Goal: Information Seeking & Learning: Learn about a topic

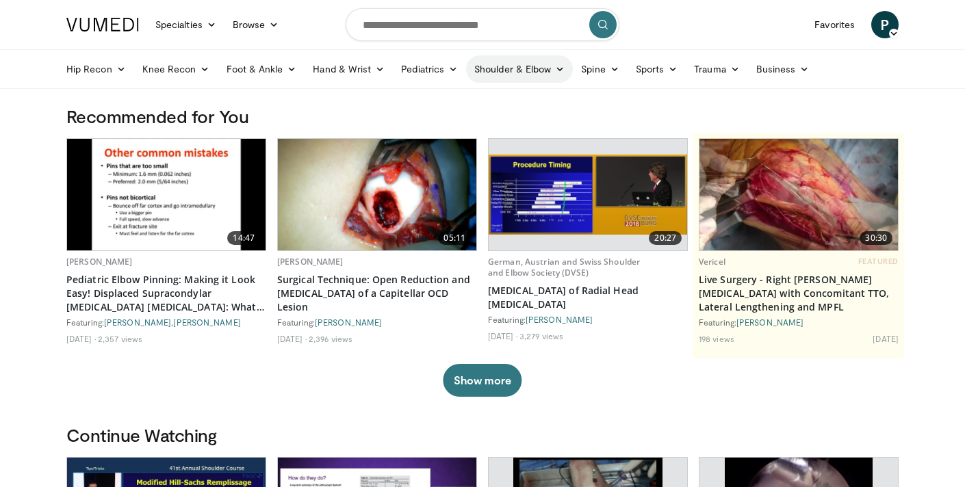
click at [551, 65] on link "Shoulder & Elbow" at bounding box center [519, 68] width 107 height 27
click at [461, 128] on link "Shoulder" at bounding box center [490, 123] width 163 height 22
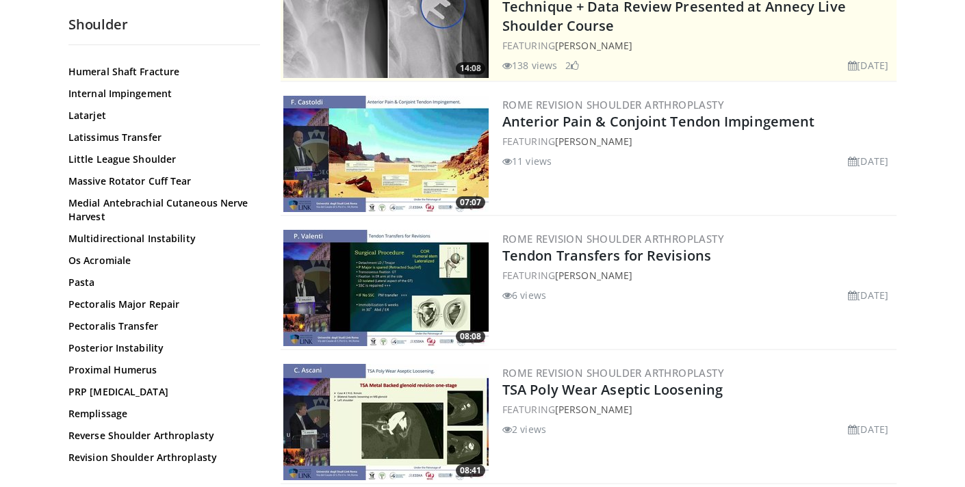
scroll to position [786, 0]
click at [142, 365] on link "Proximal Humerus" at bounding box center [160, 370] width 185 height 14
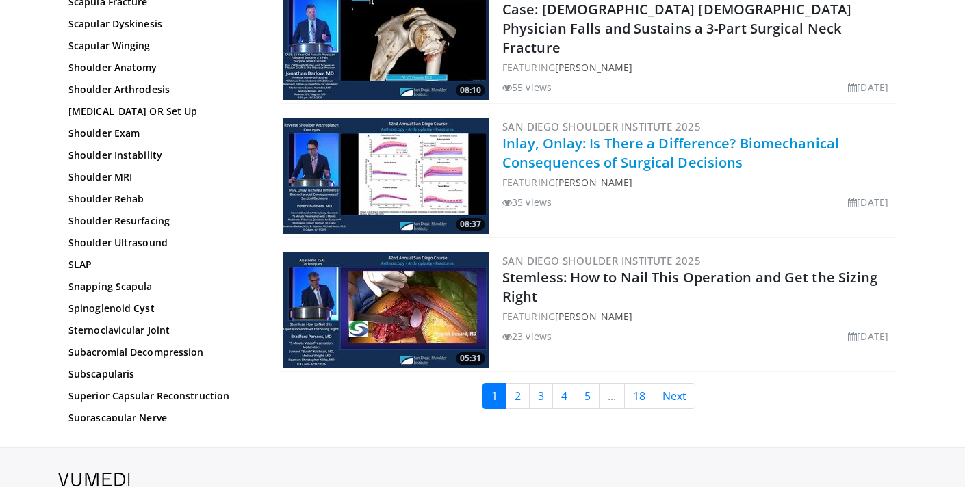
scroll to position [3126, 0]
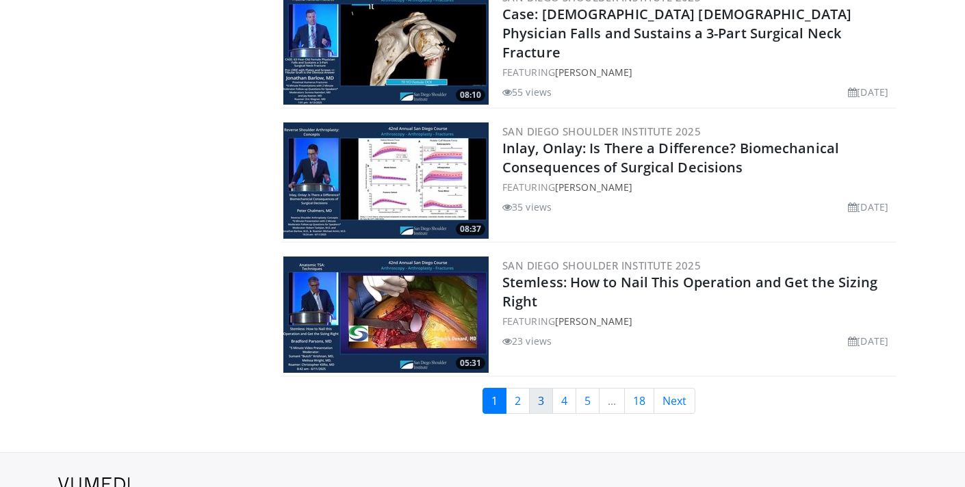
click at [529, 393] on link "3" at bounding box center [541, 401] width 24 height 26
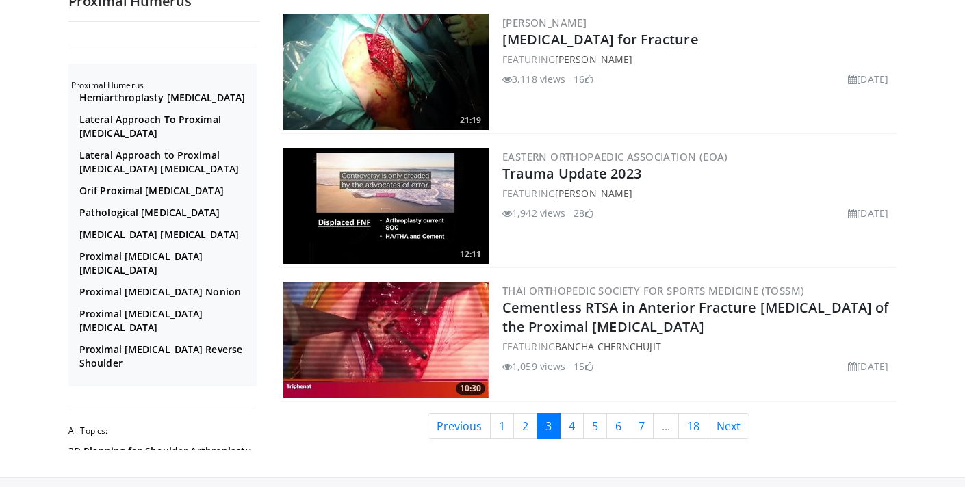
scroll to position [3191, 0]
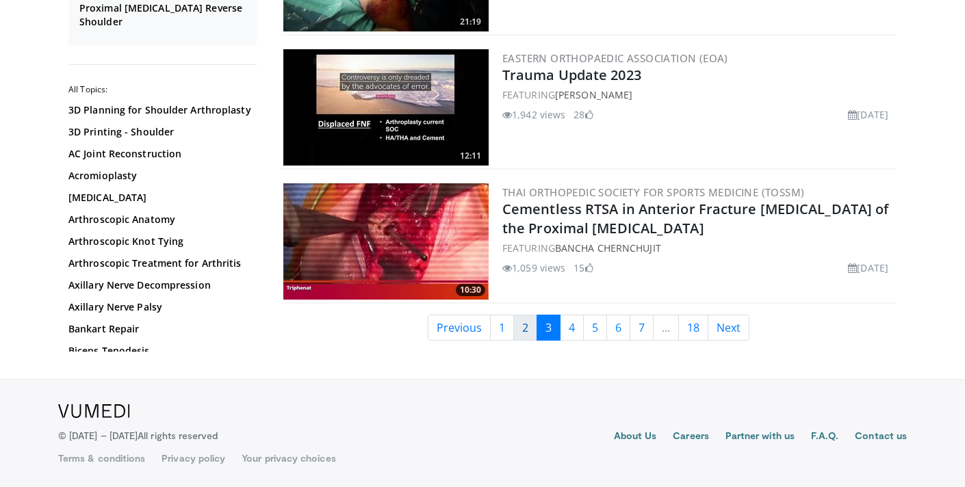
click at [521, 325] on link "2" at bounding box center [525, 328] width 24 height 26
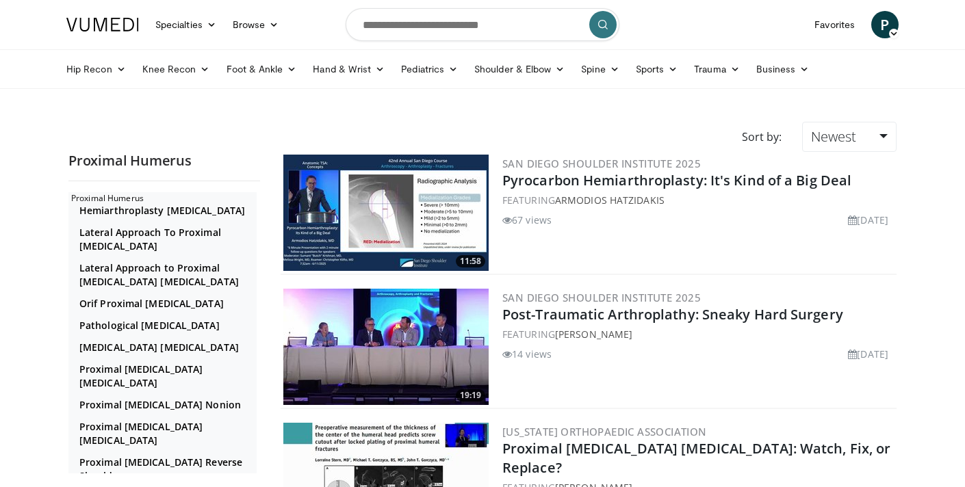
scroll to position [61, 0]
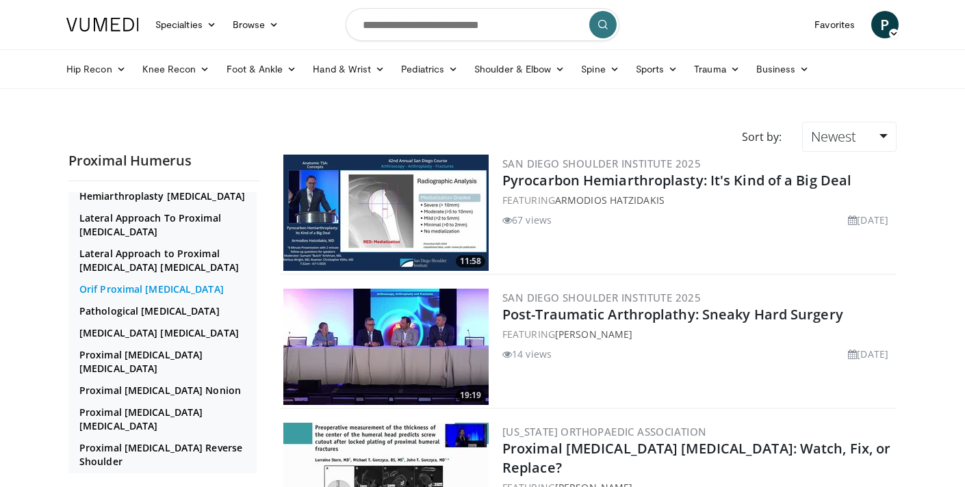
click at [118, 296] on link "Orif Proximal Humerus" at bounding box center [166, 290] width 174 height 14
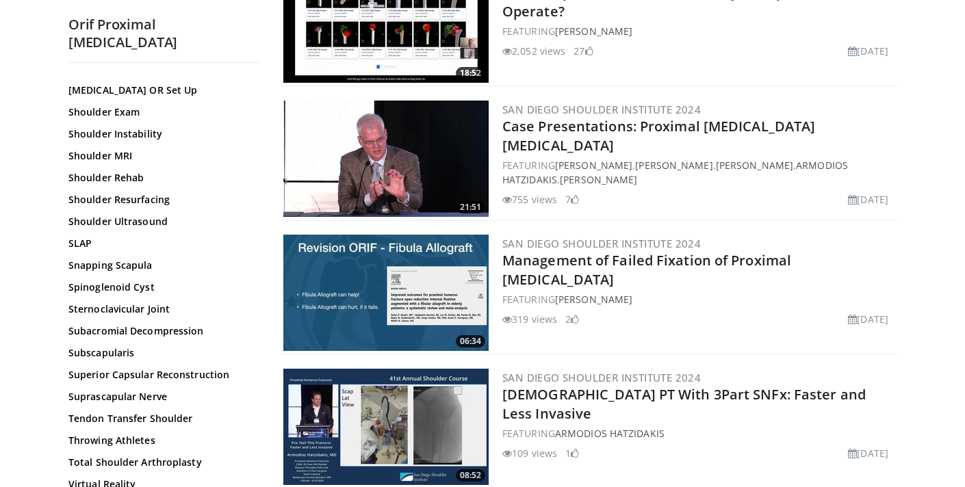
scroll to position [2751, 0]
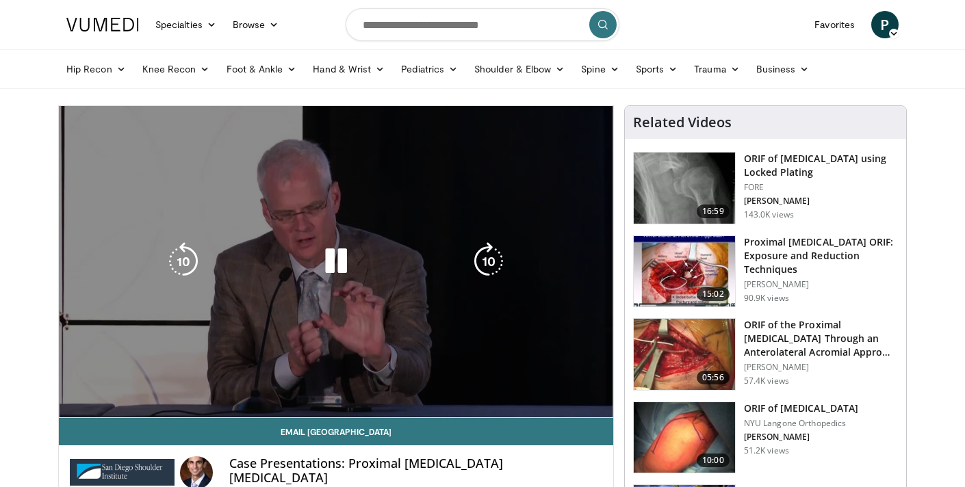
click at [320, 175] on div "10 seconds Tap to unmute" at bounding box center [336, 261] width 554 height 311
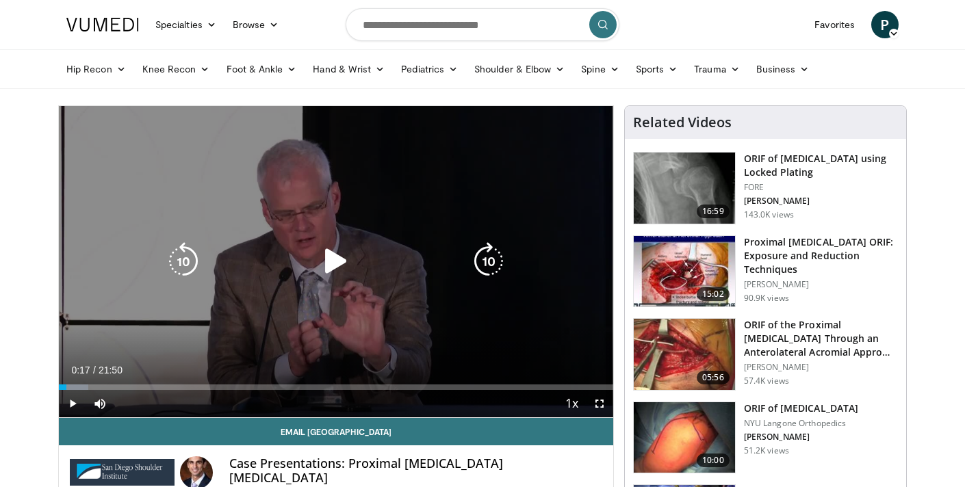
click at [208, 188] on div "10 seconds Tap to unmute" at bounding box center [336, 261] width 554 height 311
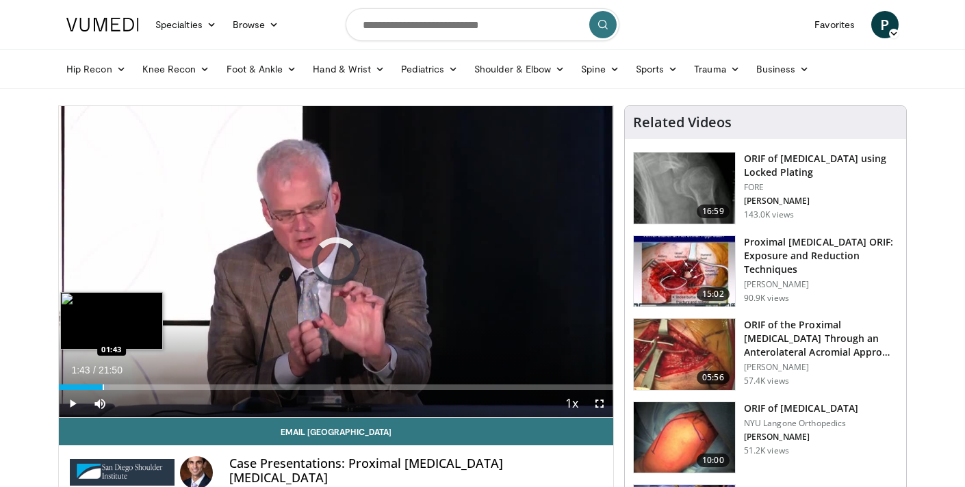
click at [103, 387] on div "Progress Bar" at bounding box center [103, 387] width 1 height 5
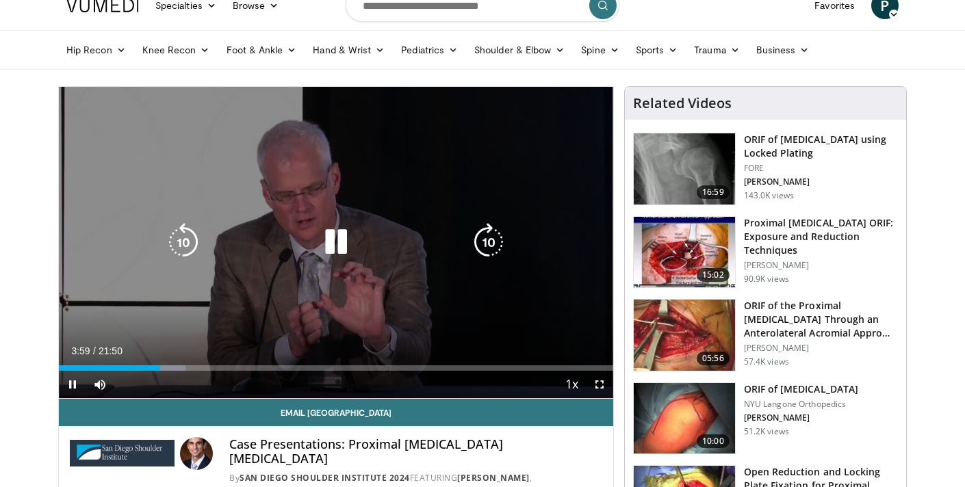
scroll to position [23, 0]
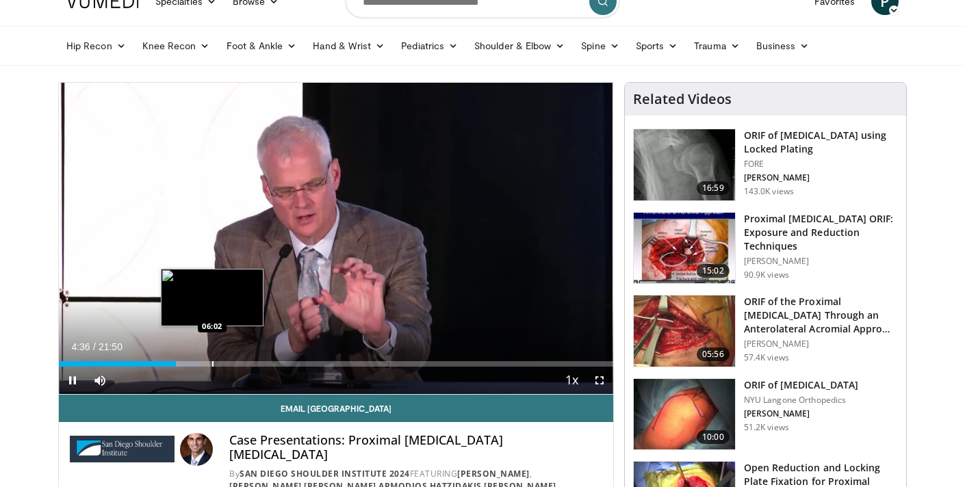
click at [212, 363] on div "Progress Bar" at bounding box center [212, 363] width 1 height 5
click at [211, 364] on div "Progress Bar" at bounding box center [211, 363] width 1 height 5
click at [207, 365] on div "10 seconds Tap to unmute" at bounding box center [336, 238] width 554 height 311
click at [207, 365] on div "Progress Bar" at bounding box center [207, 363] width 1 height 5
click at [203, 365] on div "Progress Bar" at bounding box center [203, 363] width 1 height 5
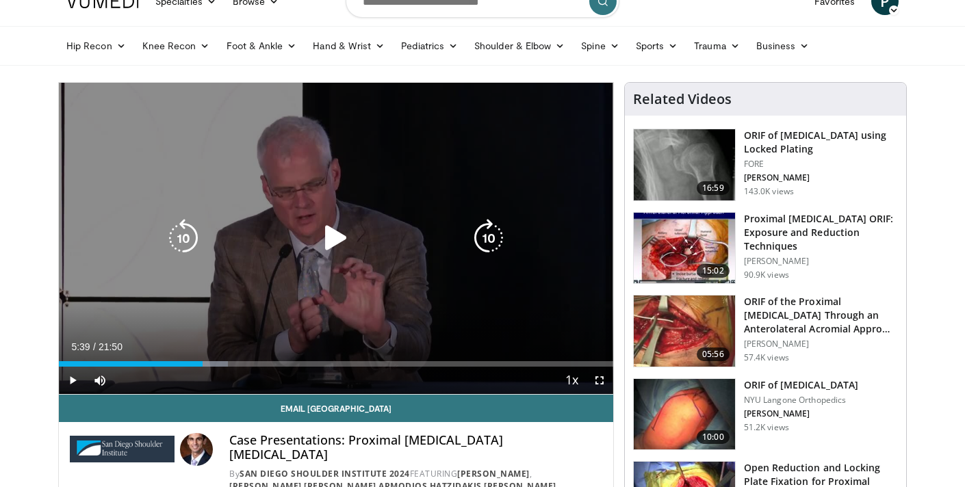
click at [158, 237] on div "10 seconds Tap to unmute" at bounding box center [336, 238] width 554 height 311
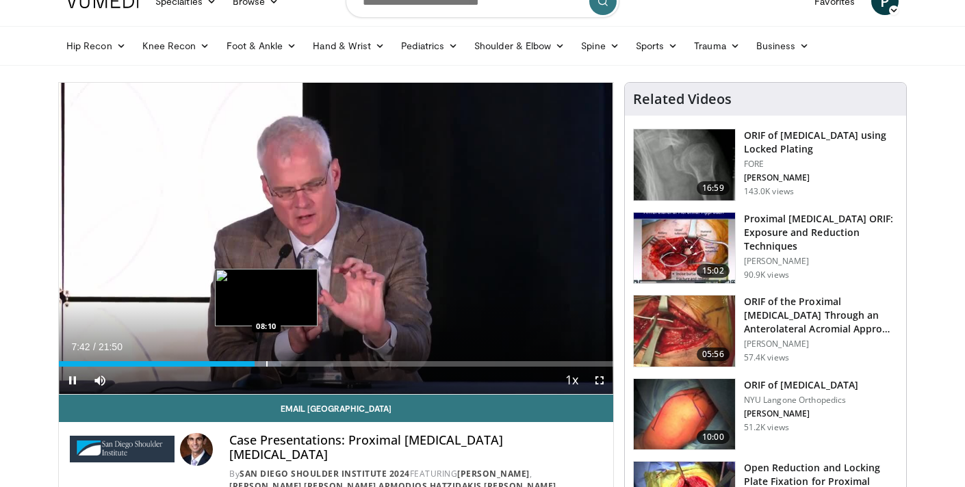
click at [266, 364] on div "Progress Bar" at bounding box center [262, 363] width 40 height 5
click at [283, 364] on div "Progress Bar" at bounding box center [283, 363] width 1 height 5
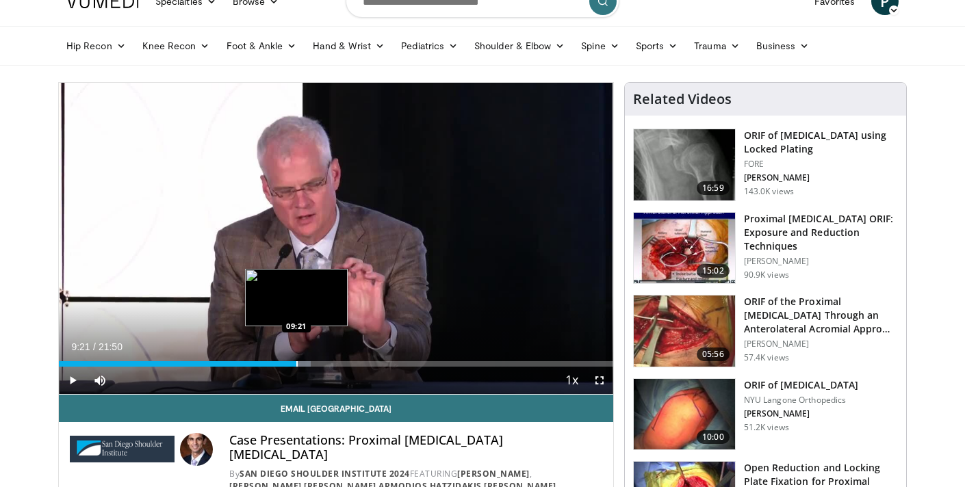
click at [296, 365] on div "Progress Bar" at bounding box center [296, 363] width 1 height 5
click at [305, 365] on div "Progress Bar" at bounding box center [304, 363] width 1 height 5
click at [316, 366] on div "Progress Bar" at bounding box center [316, 363] width 1 height 5
click at [322, 366] on div "Progress Bar" at bounding box center [322, 363] width 1 height 5
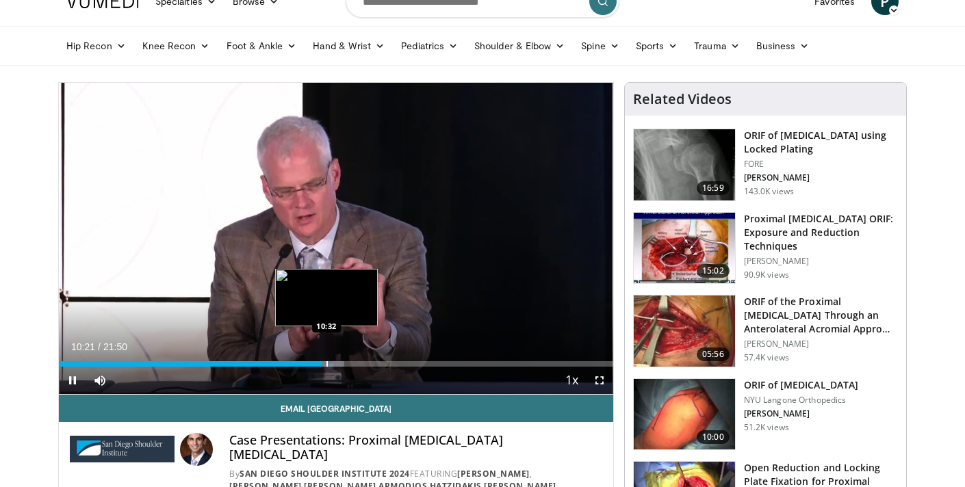
click at [327, 365] on div "Progress Bar" at bounding box center [326, 363] width 1 height 5
click at [348, 361] on div "Loaded : 53.43% 10:36 11:24" at bounding box center [336, 363] width 554 height 5
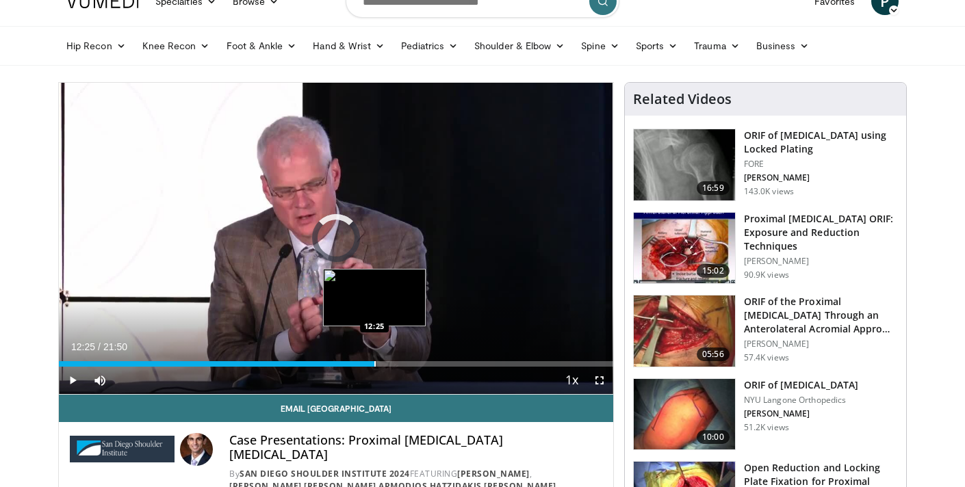
click at [374, 363] on div "Progress Bar" at bounding box center [374, 363] width 1 height 5
click at [386, 363] on div "Progress Bar" at bounding box center [386, 363] width 1 height 5
click at [397, 363] on div "Progress Bar" at bounding box center [397, 363] width 1 height 5
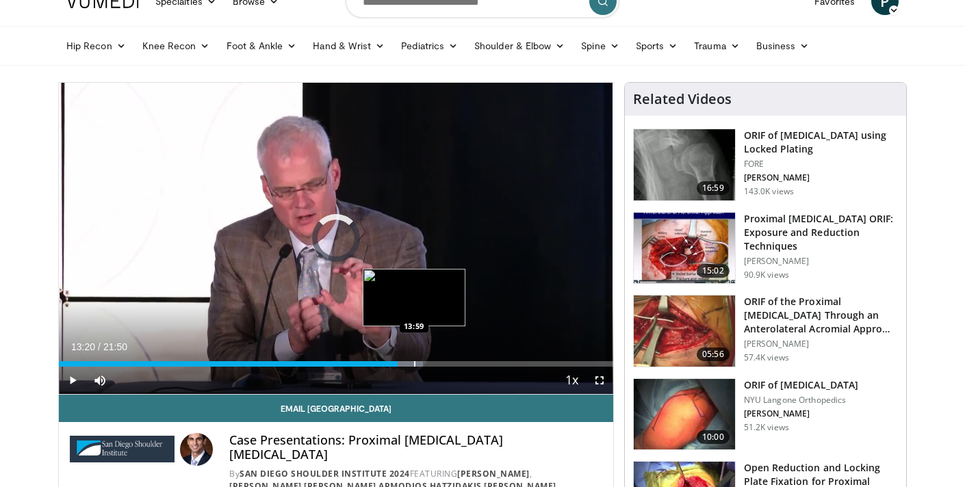
click at [414, 363] on div "Progress Bar" at bounding box center [414, 363] width 1 height 5
click at [427, 362] on div "Progress Bar" at bounding box center [427, 363] width 1 height 5
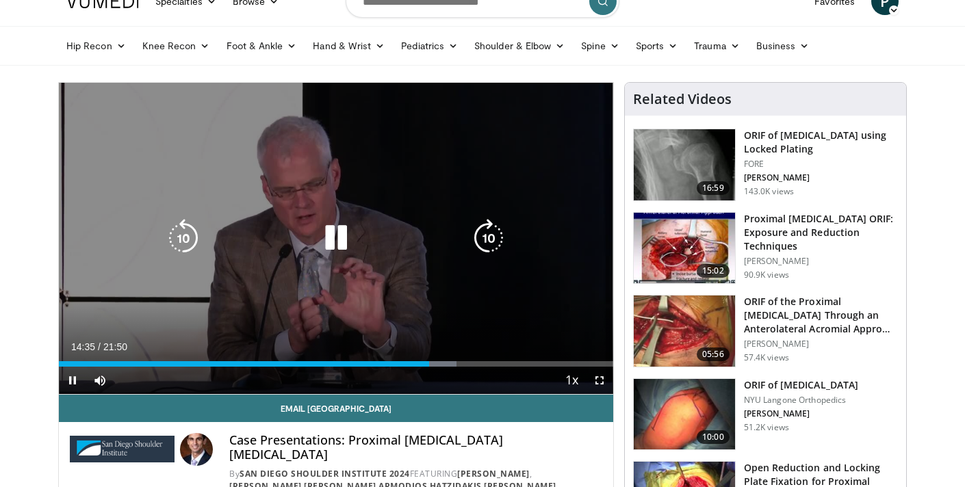
click at [398, 231] on div "Video Player" at bounding box center [336, 237] width 333 height 27
click at [324, 234] on icon "Video Player" at bounding box center [336, 238] width 38 height 38
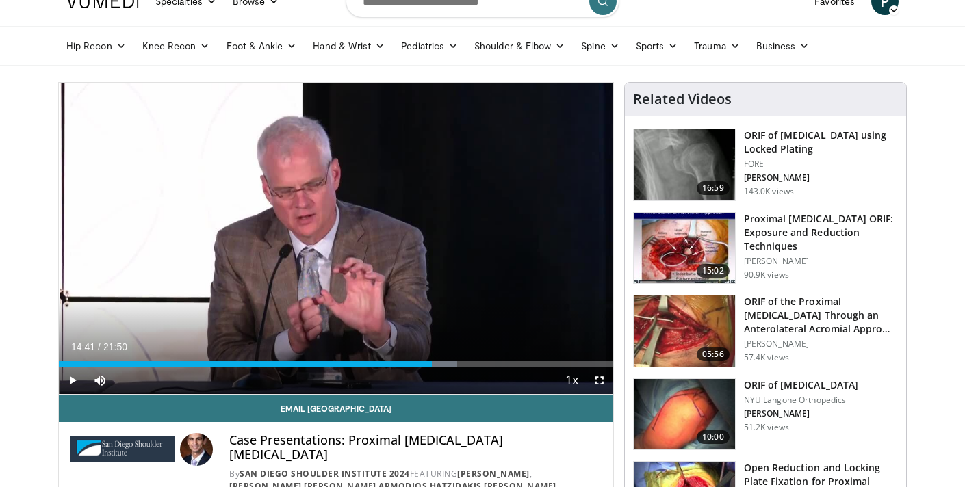
click at [777, 144] on h3 "ORIF of [MEDICAL_DATA] using Locked Plating" at bounding box center [821, 142] width 154 height 27
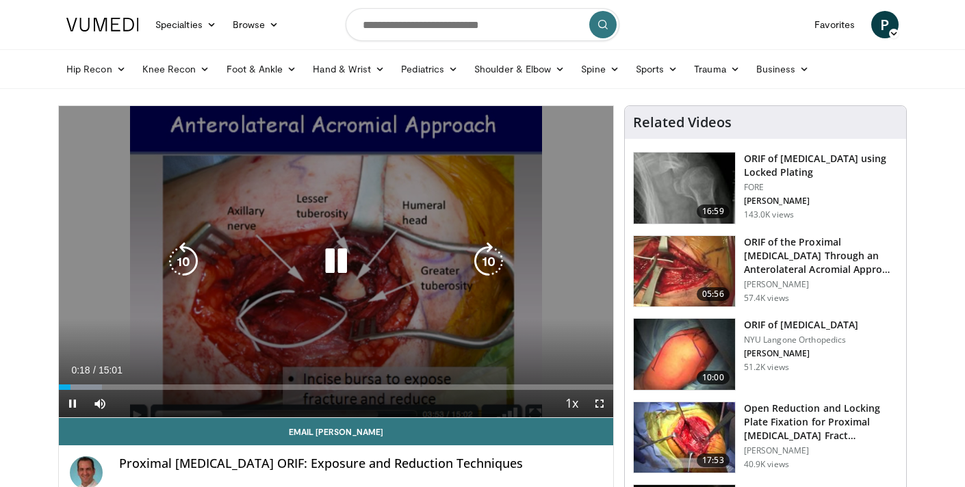
click at [355, 258] on icon "Video Player" at bounding box center [336, 261] width 38 height 38
click at [334, 274] on icon "Video Player" at bounding box center [336, 261] width 38 height 38
click at [487, 261] on icon "Video Player" at bounding box center [488, 261] width 38 height 38
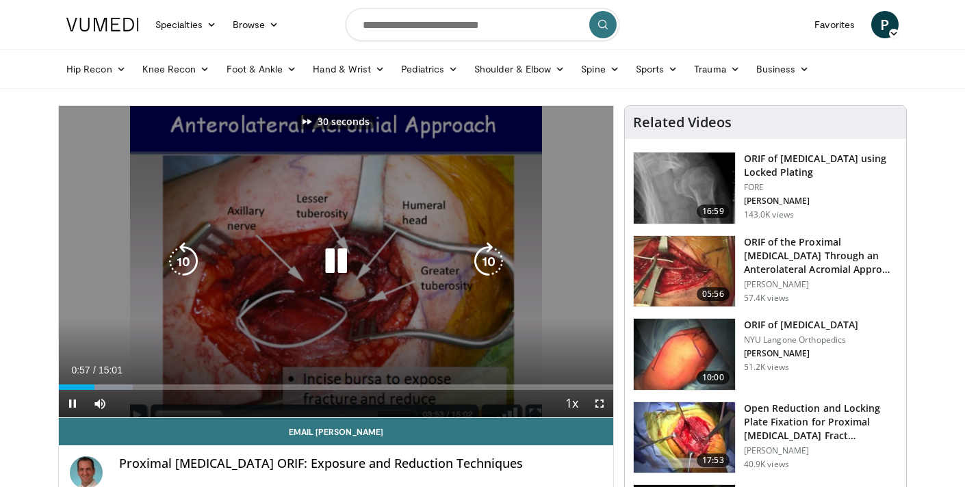
click at [487, 261] on icon "Video Player" at bounding box center [488, 261] width 38 height 38
click at [491, 259] on icon "Video Player" at bounding box center [488, 261] width 38 height 38
click at [487, 264] on icon "Video Player" at bounding box center [488, 261] width 38 height 38
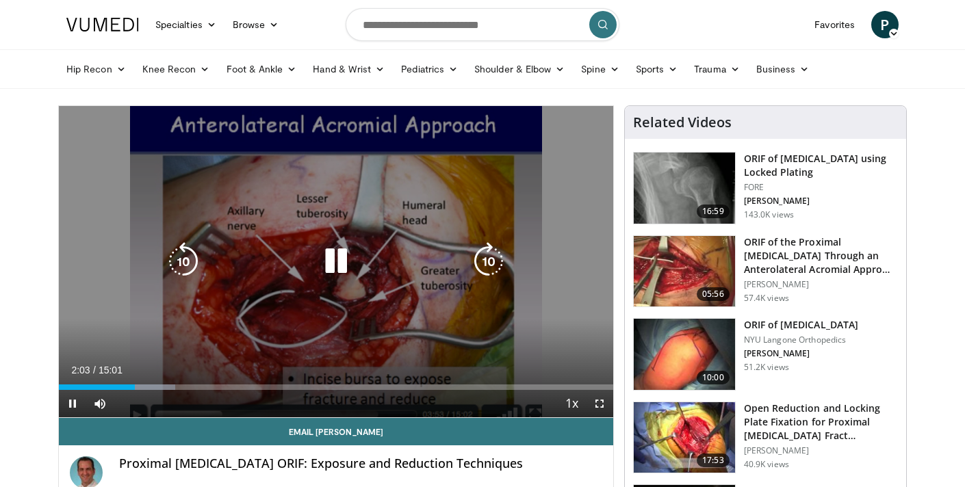
click at [486, 266] on icon "Video Player" at bounding box center [488, 261] width 38 height 38
click at [493, 266] on icon "Video Player" at bounding box center [488, 261] width 38 height 38
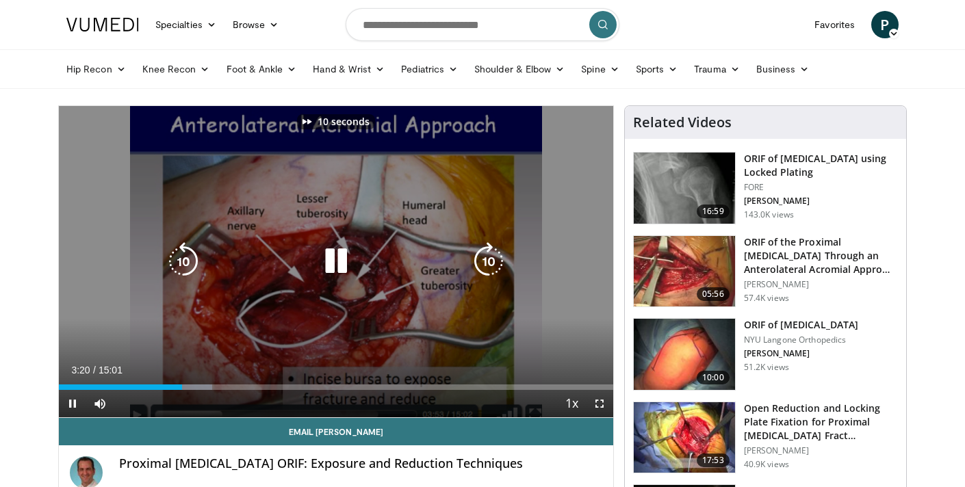
click at [493, 266] on icon "Video Player" at bounding box center [488, 261] width 38 height 38
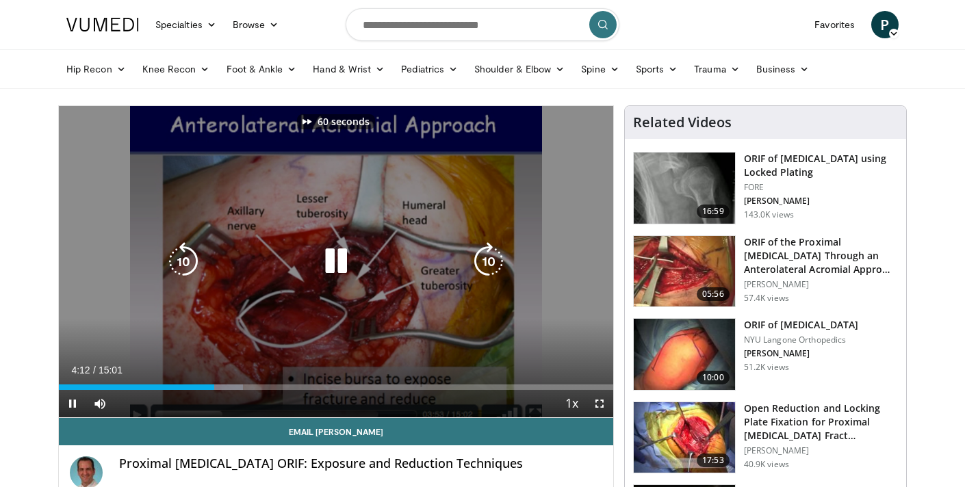
click at [493, 266] on icon "Video Player" at bounding box center [488, 261] width 38 height 38
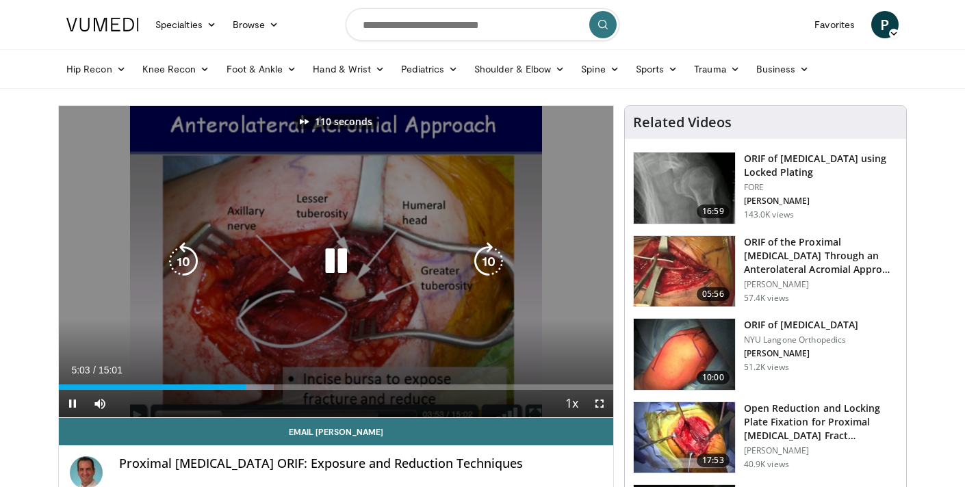
click at [493, 266] on icon "Video Player" at bounding box center [488, 261] width 38 height 38
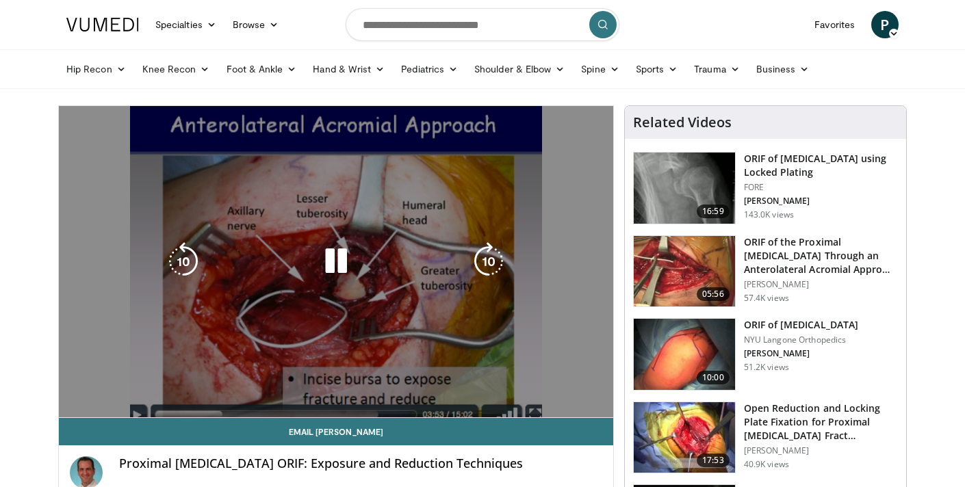
click at [492, 266] on icon "Video Player" at bounding box center [488, 261] width 38 height 38
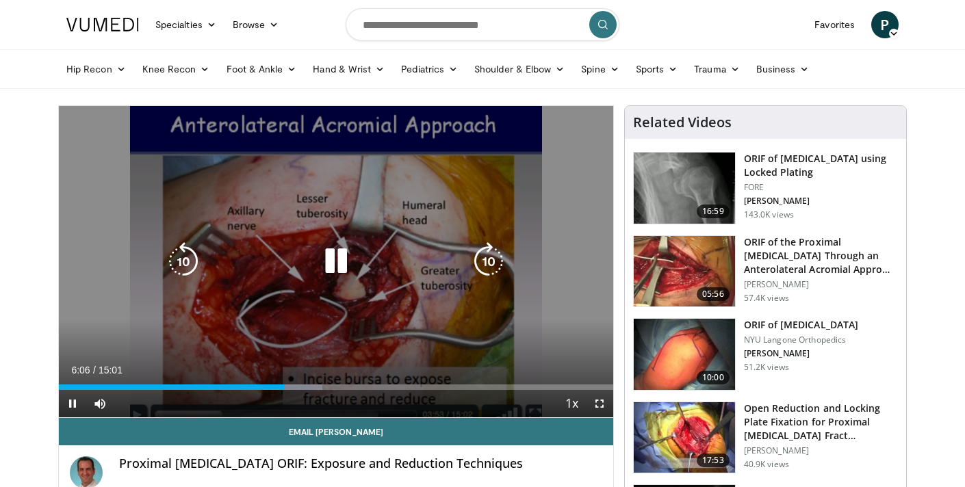
click at [495, 264] on icon "Video Player" at bounding box center [488, 261] width 38 height 38
click at [335, 264] on icon "Video Player" at bounding box center [336, 261] width 38 height 38
click at [324, 256] on icon "Video Player" at bounding box center [336, 261] width 38 height 38
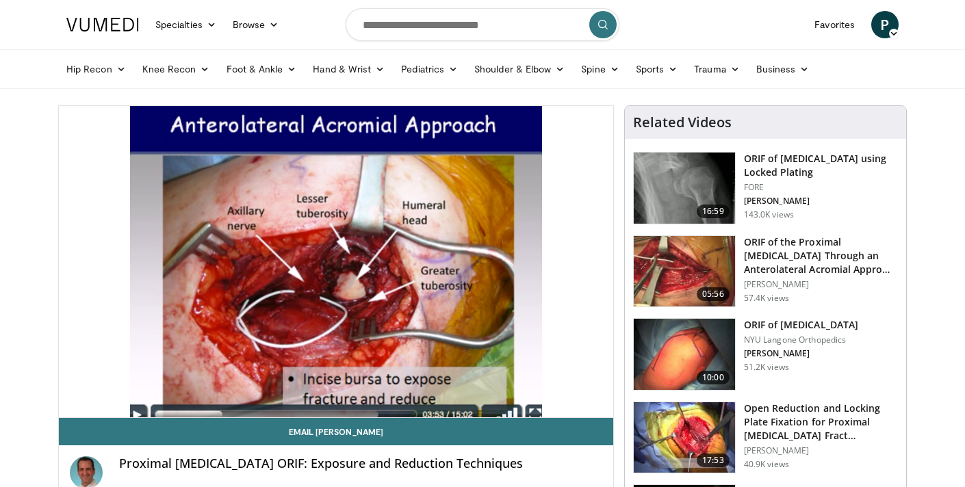
click at [379, 253] on div "10 seconds Tap to unmute" at bounding box center [336, 261] width 554 height 311
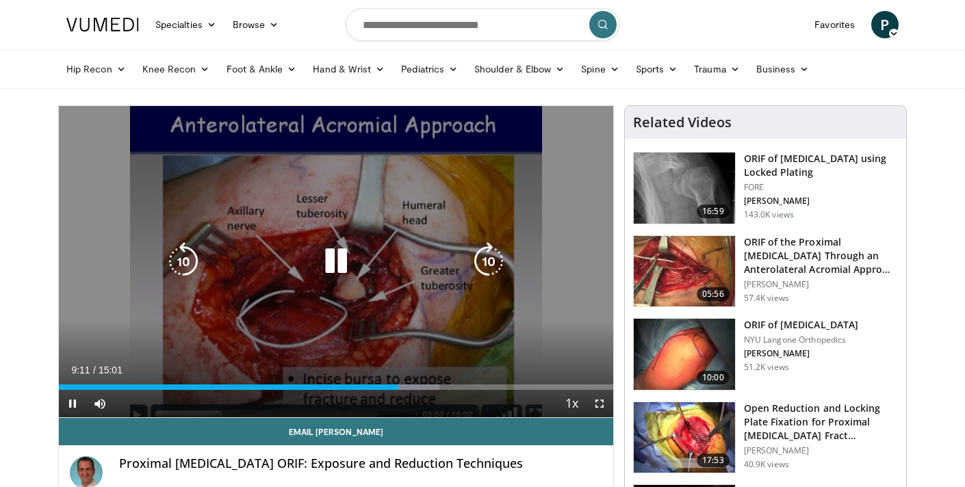
click at [180, 262] on icon "Video Player" at bounding box center [183, 261] width 38 height 38
click at [337, 265] on icon "Video Player" at bounding box center [336, 261] width 38 height 38
click at [334, 262] on icon "Video Player" at bounding box center [336, 261] width 38 height 38
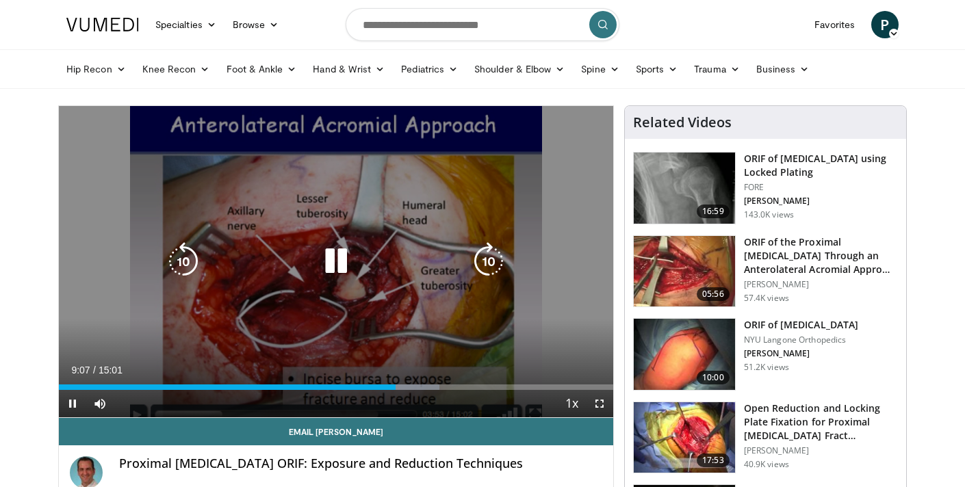
click at [332, 258] on icon "Video Player" at bounding box center [336, 261] width 38 height 38
click at [330, 264] on icon "Video Player" at bounding box center [336, 261] width 38 height 38
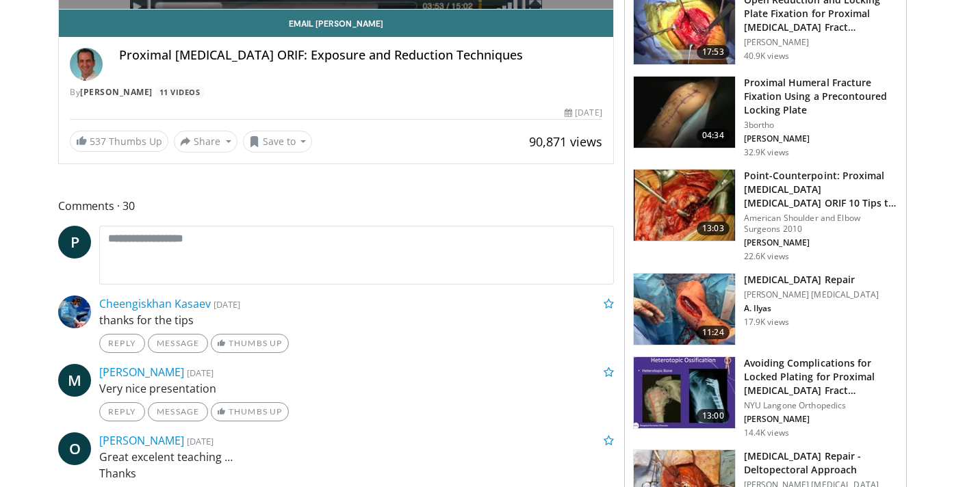
scroll to position [396, 0]
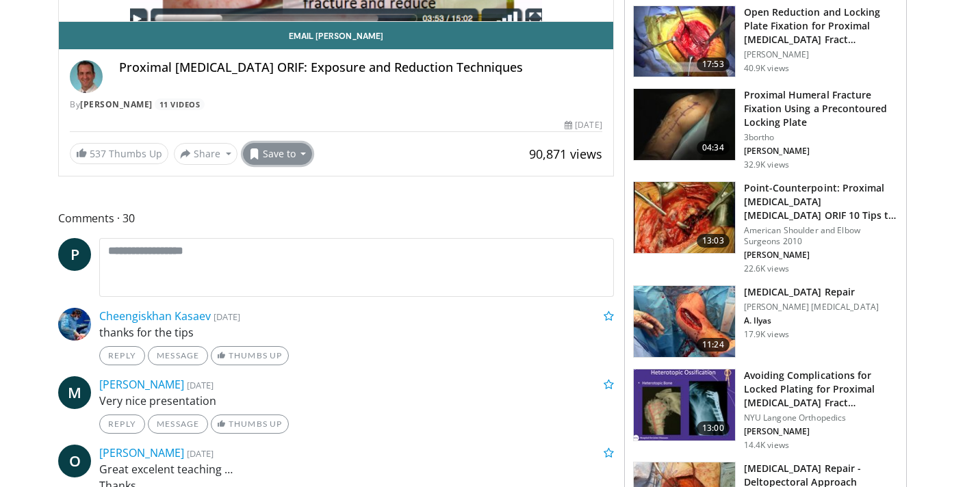
click at [294, 159] on button "Save to" at bounding box center [278, 154] width 70 height 22
click at [294, 181] on span "Add to Favorites" at bounding box center [302, 183] width 84 height 15
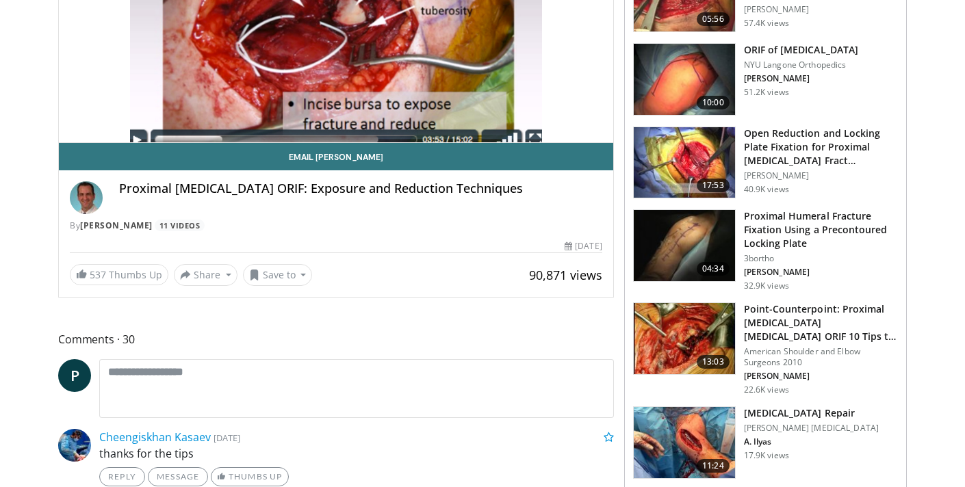
scroll to position [0, 0]
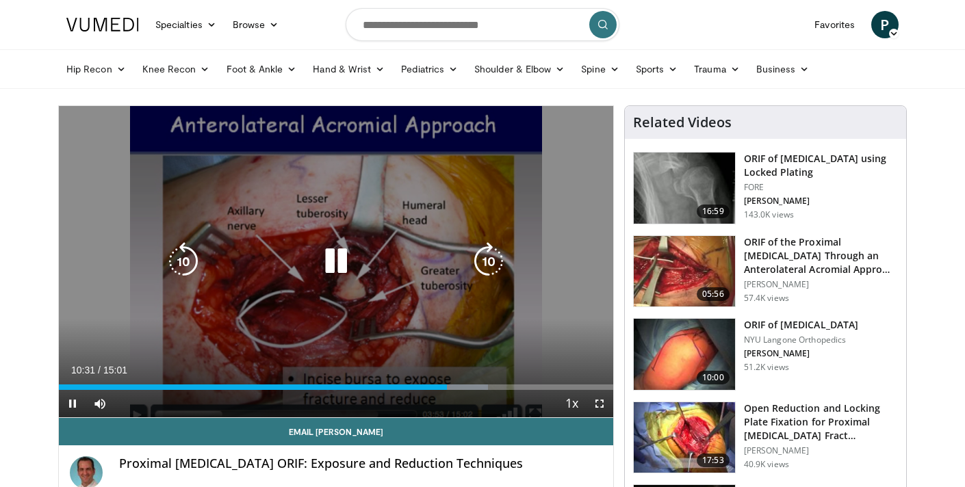
click at [342, 263] on icon "Video Player" at bounding box center [336, 261] width 38 height 38
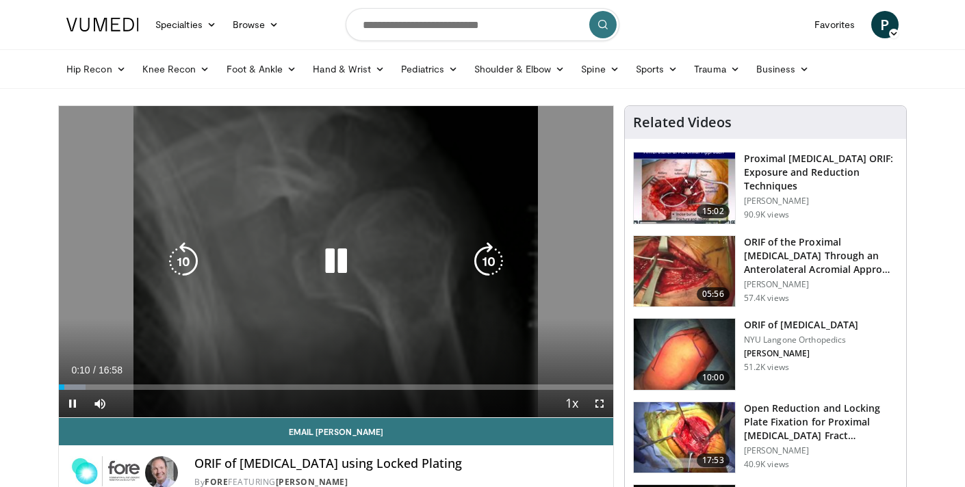
click at [334, 264] on icon "Video Player" at bounding box center [336, 261] width 38 height 38
click at [335, 251] on icon "Video Player" at bounding box center [336, 261] width 38 height 38
click at [495, 261] on icon "Video Player" at bounding box center [488, 261] width 38 height 38
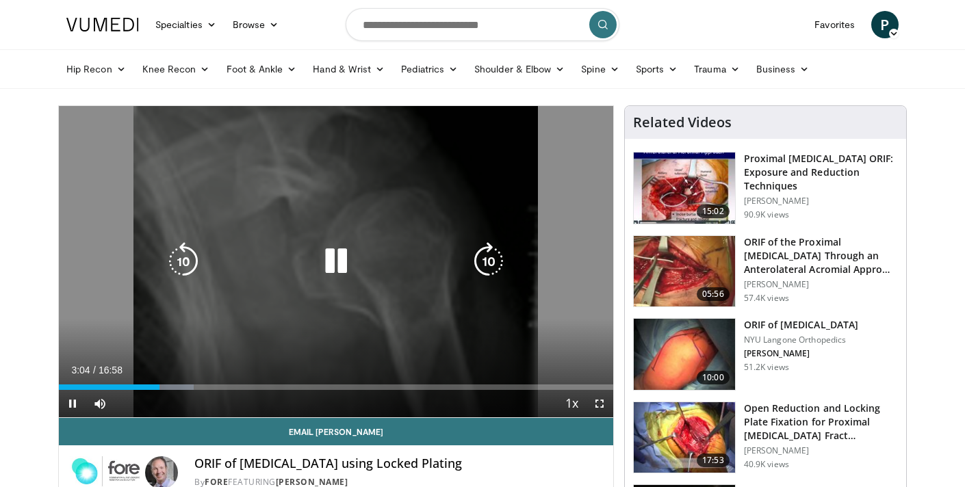
click at [495, 261] on icon "Video Player" at bounding box center [488, 261] width 38 height 38
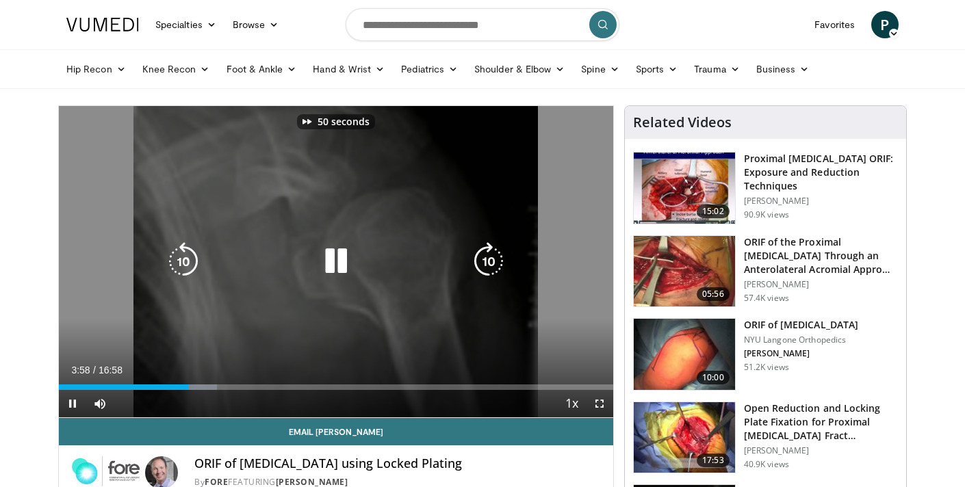
click at [495, 261] on icon "Video Player" at bounding box center [488, 261] width 38 height 38
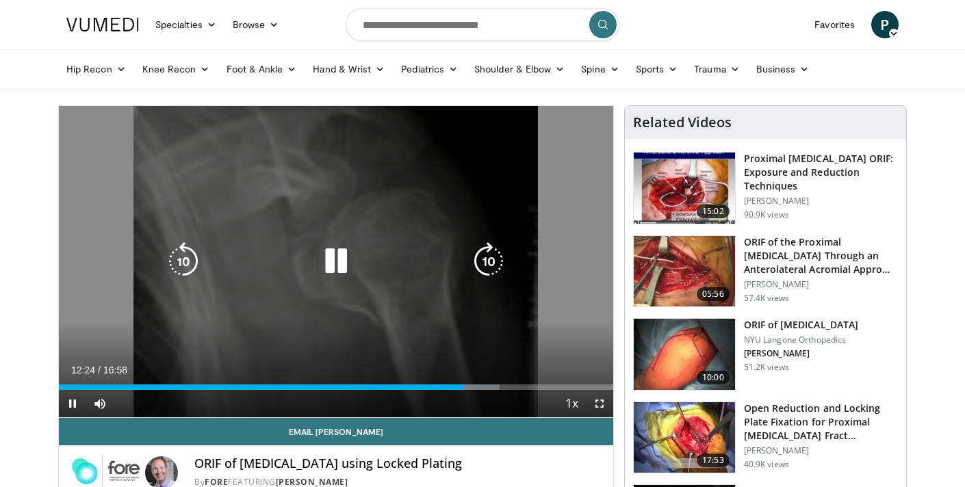
click at [332, 257] on icon "Video Player" at bounding box center [336, 261] width 38 height 38
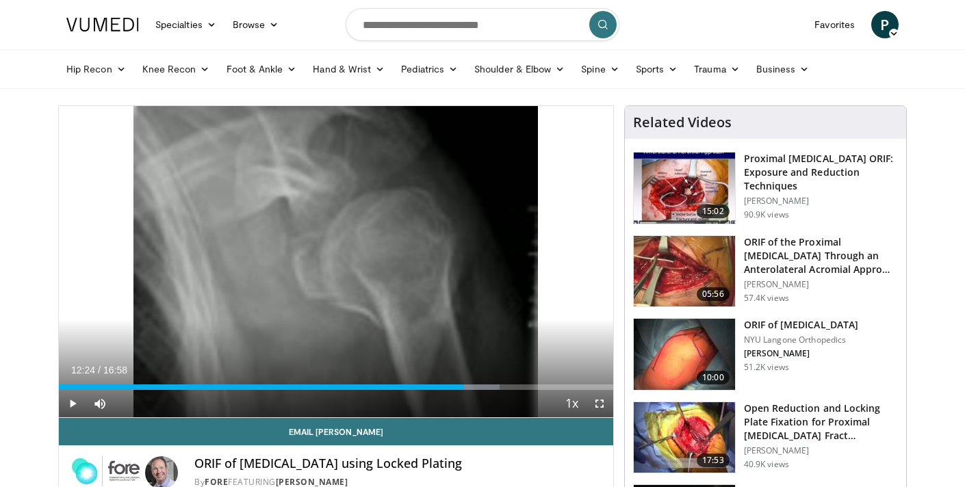
click at [332, 257] on div "90 seconds Tap to unmute" at bounding box center [336, 261] width 554 height 311
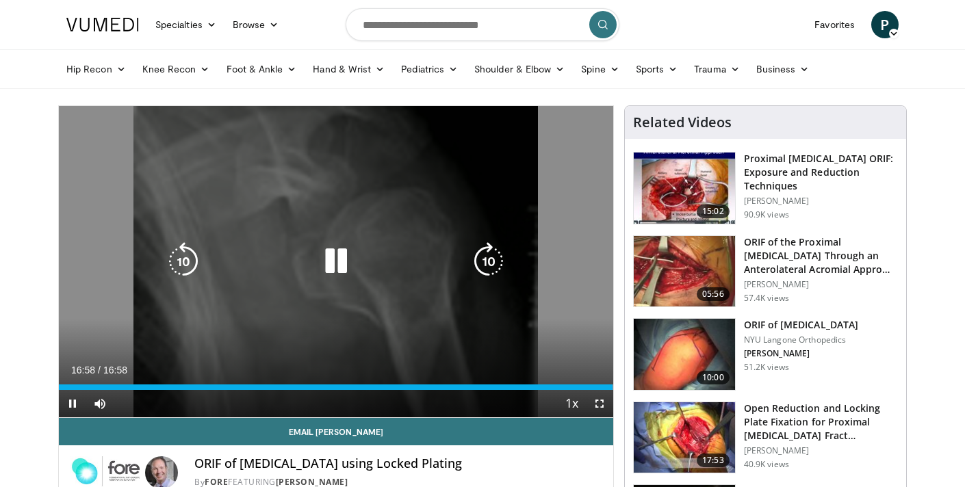
click at [331, 265] on icon "Video Player" at bounding box center [336, 261] width 38 height 38
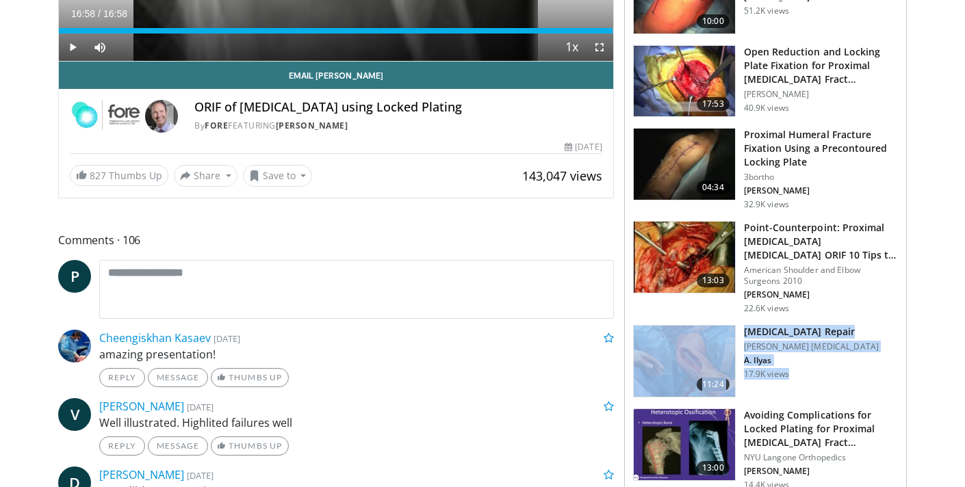
scroll to position [357, 0]
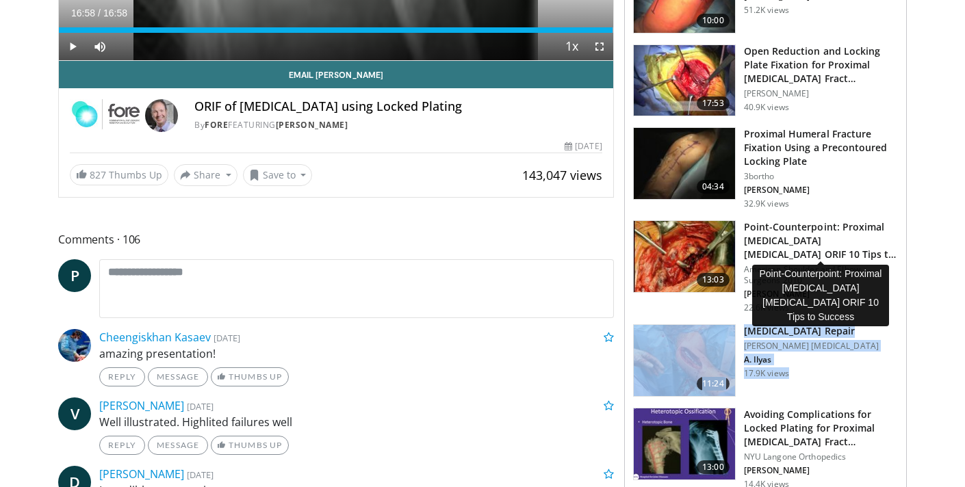
click at [766, 239] on h3 "Point-Counterpoint: Proximal [MEDICAL_DATA] [MEDICAL_DATA] ORIF 10 Tips to Succ…" at bounding box center [821, 240] width 154 height 41
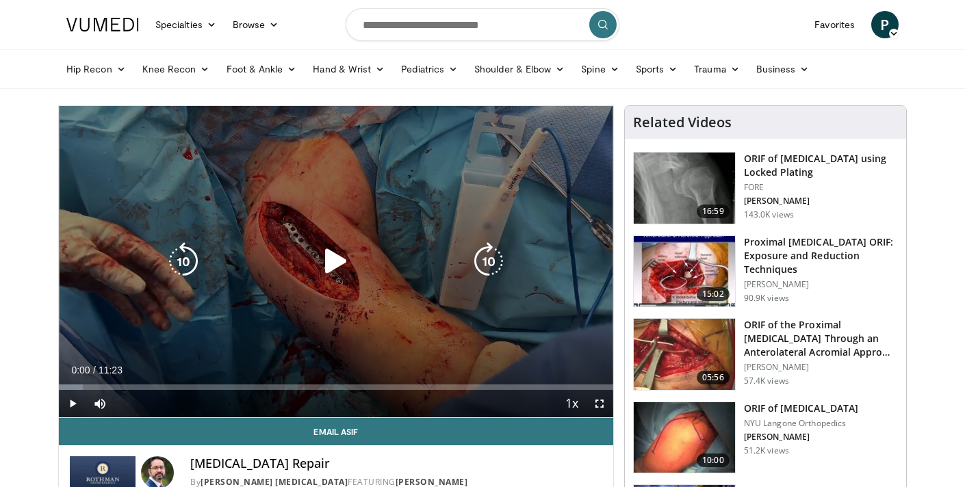
click at [259, 281] on div "10 seconds Tap to unmute" at bounding box center [336, 261] width 554 height 311
click at [359, 256] on div "Video Player" at bounding box center [336, 261] width 333 height 27
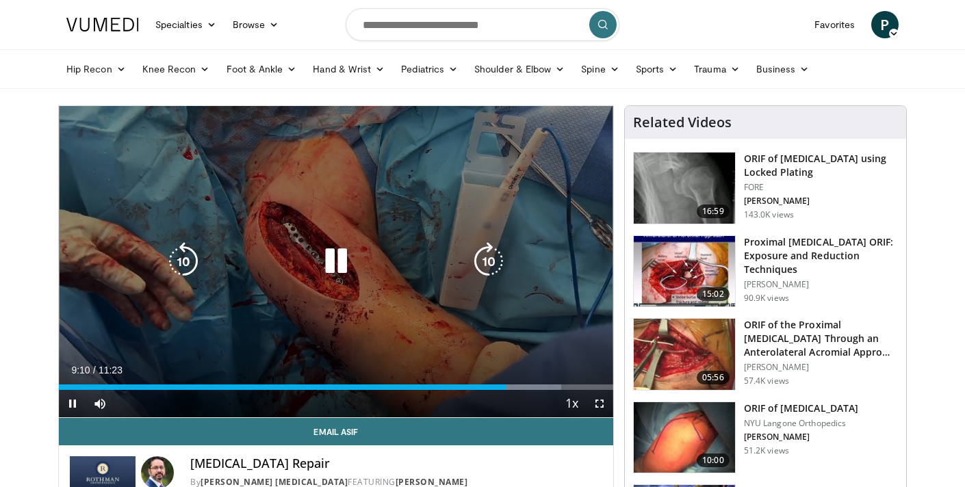
click at [181, 239] on div "10 seconds Tap to unmute" at bounding box center [336, 261] width 554 height 311
click at [190, 269] on icon "Video Player" at bounding box center [183, 261] width 38 height 38
click at [316, 259] on div "Video Player" at bounding box center [336, 261] width 333 height 27
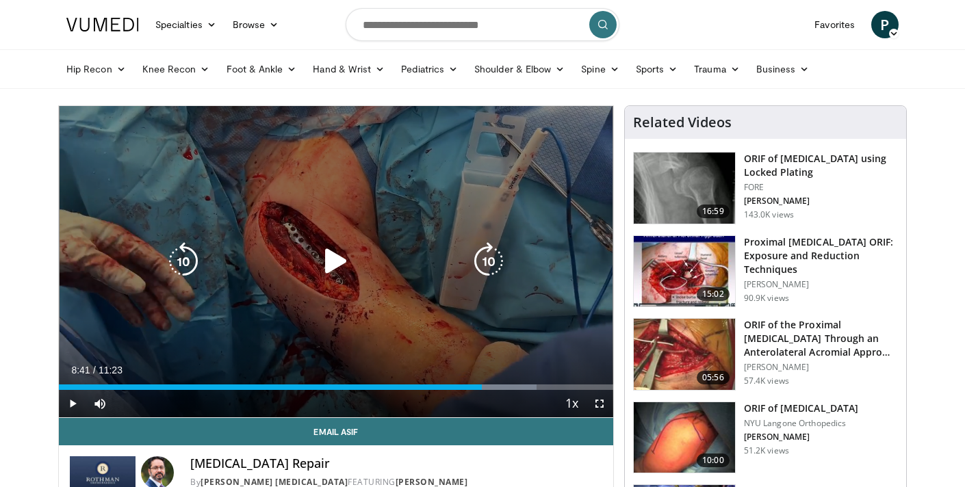
click at [325, 261] on icon "Video Player" at bounding box center [336, 261] width 38 height 38
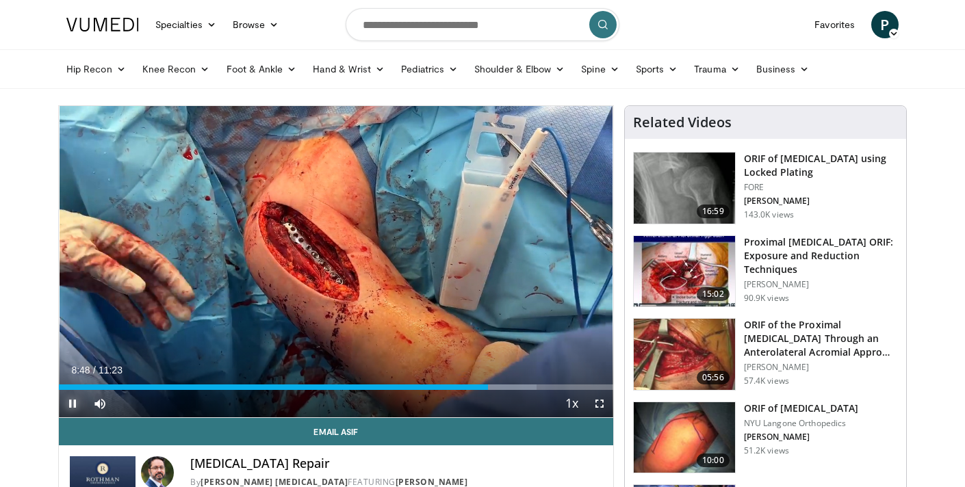
click at [69, 406] on span "Video Player" at bounding box center [72, 403] width 27 height 27
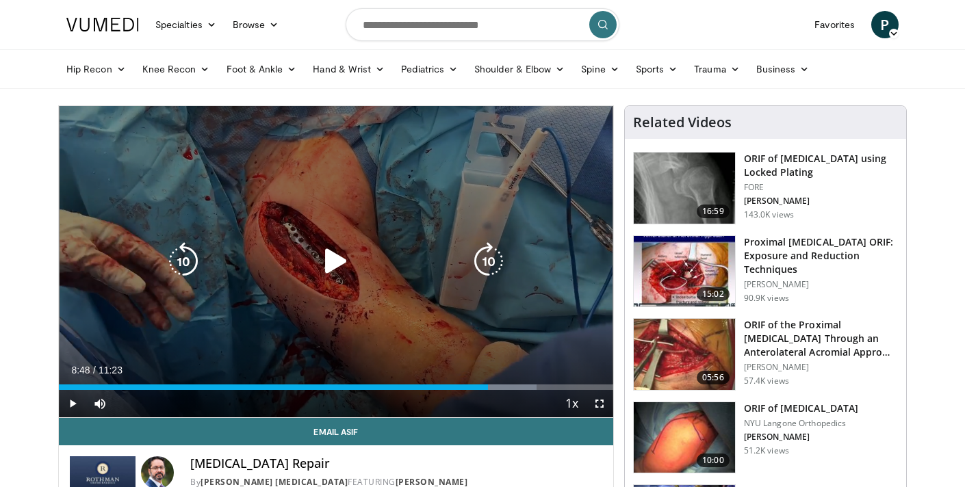
click at [333, 269] on icon "Video Player" at bounding box center [336, 261] width 38 height 38
click at [307, 229] on div "30 seconds Tap to unmute" at bounding box center [336, 261] width 554 height 311
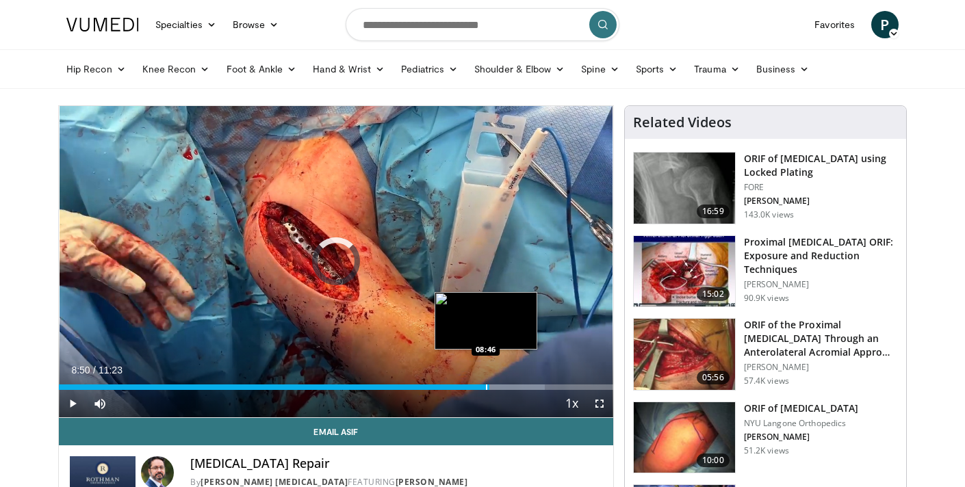
click at [486, 388] on div "Progress Bar" at bounding box center [486, 387] width 1 height 5
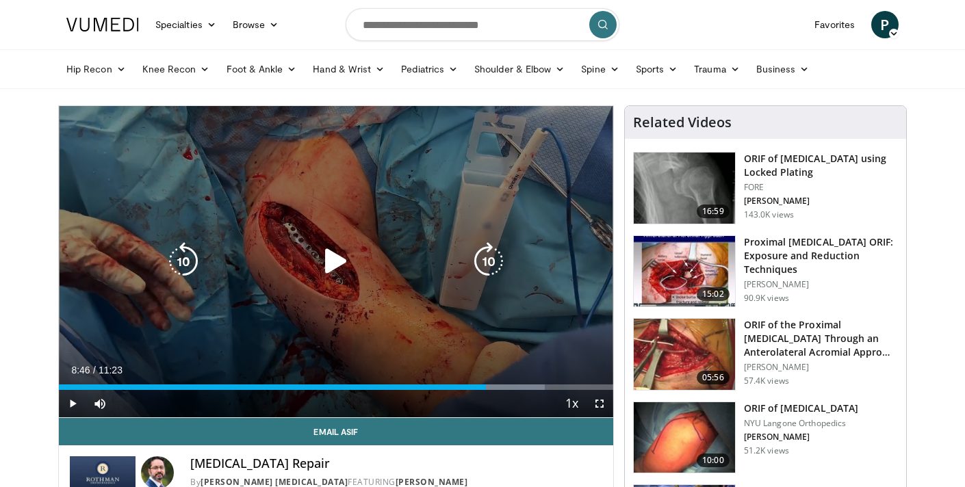
click at [329, 268] on icon "Video Player" at bounding box center [336, 261] width 38 height 38
click at [345, 263] on icon "Video Player" at bounding box center [336, 261] width 38 height 38
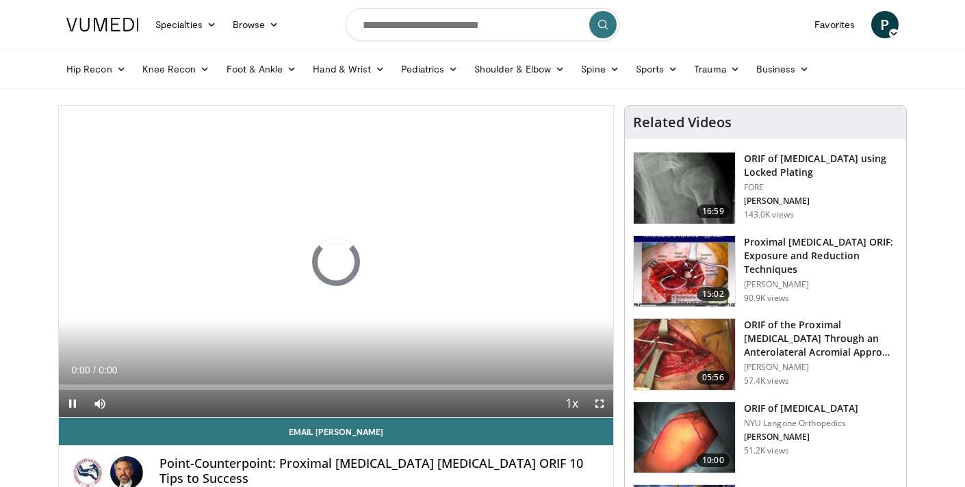
scroll to position [47, 0]
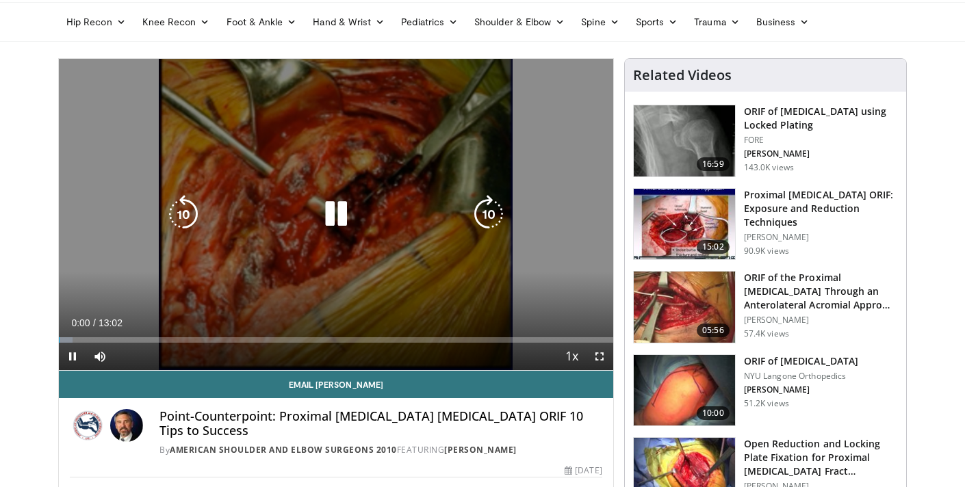
click at [336, 212] on icon "Video Player" at bounding box center [336, 214] width 38 height 38
click at [438, 171] on div "10 seconds Tap to unmute" at bounding box center [336, 214] width 554 height 311
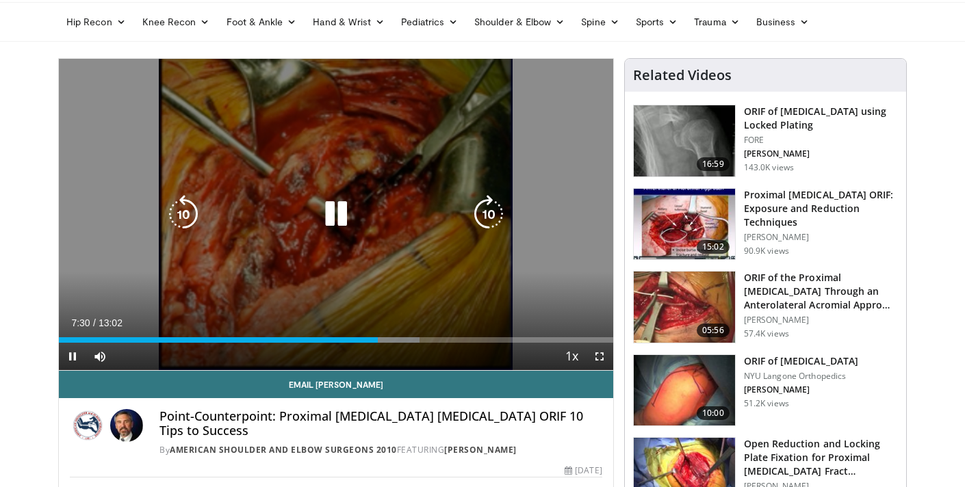
click at [179, 214] on icon "Video Player" at bounding box center [183, 214] width 38 height 38
click at [459, 272] on div "10 seconds Tap to unmute" at bounding box center [336, 214] width 554 height 311
click at [376, 194] on div "10 seconds Tap to unmute" at bounding box center [336, 214] width 554 height 311
click at [183, 235] on div "10 seconds Tap to unmute" at bounding box center [336, 214] width 554 height 311
click at [181, 216] on icon "Video Player" at bounding box center [183, 214] width 38 height 38
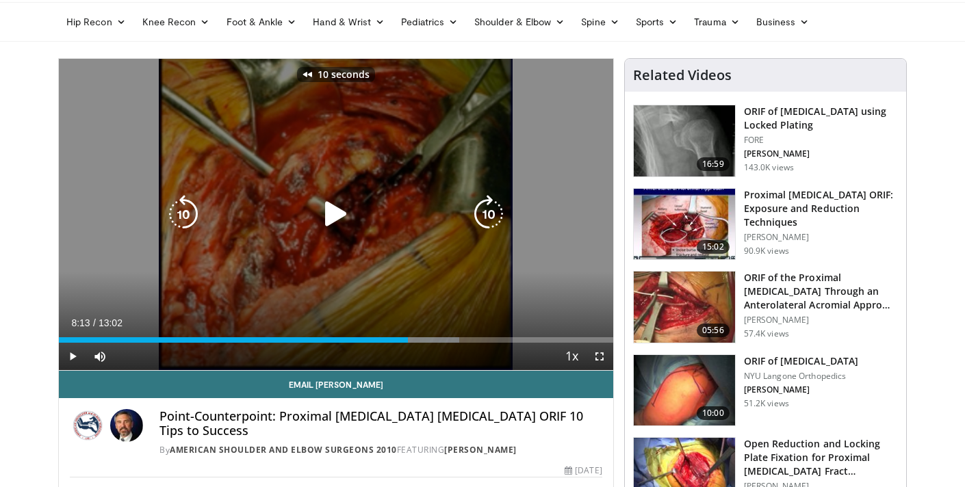
click at [322, 209] on icon "Video Player" at bounding box center [336, 214] width 38 height 38
click at [342, 218] on icon "Video Player" at bounding box center [336, 214] width 38 height 38
click at [367, 210] on div "Video Player" at bounding box center [336, 214] width 333 height 27
click at [353, 223] on icon "Video Player" at bounding box center [336, 214] width 38 height 38
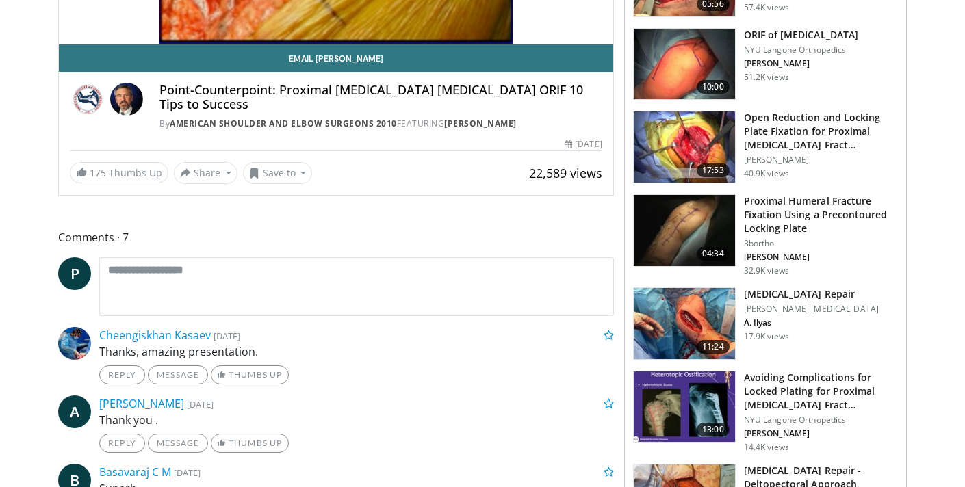
scroll to position [0, 0]
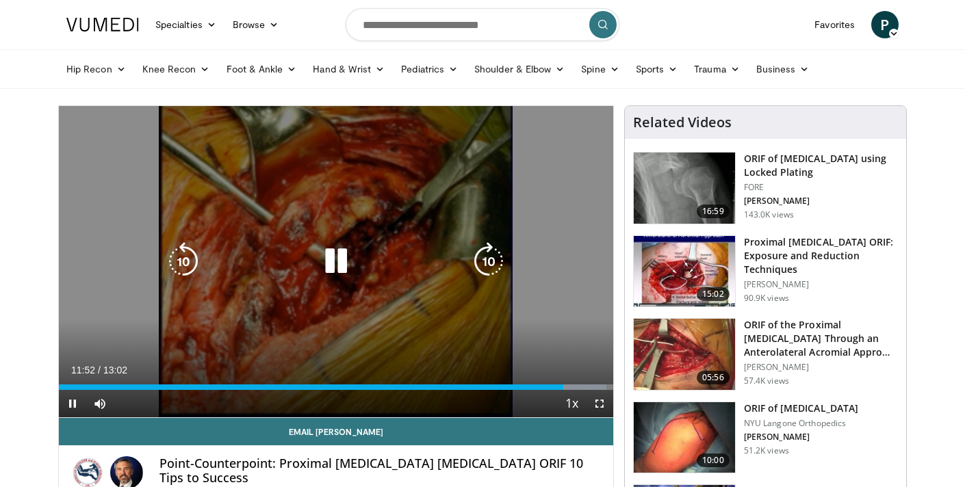
click at [483, 259] on icon "Video Player" at bounding box center [488, 261] width 38 height 38
click at [485, 257] on icon "Video Player" at bounding box center [488, 261] width 38 height 38
click at [331, 258] on icon "Video Player" at bounding box center [336, 261] width 38 height 38
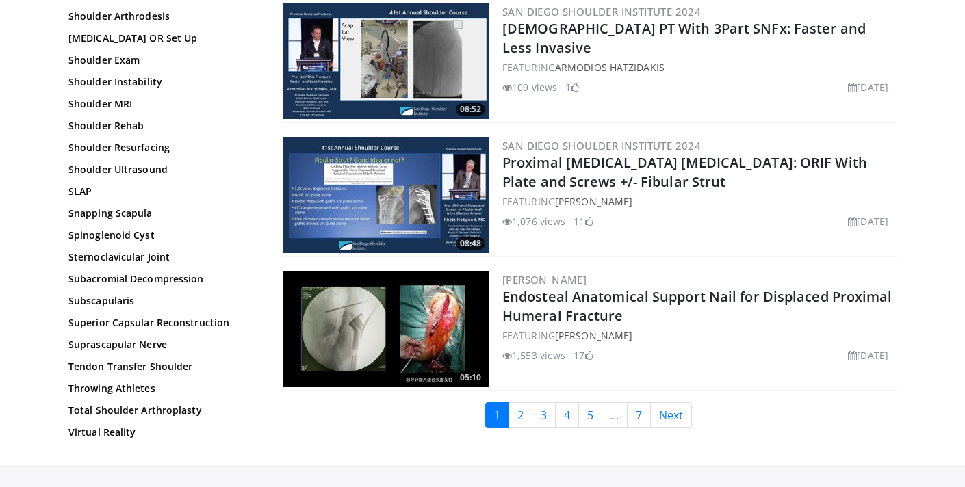
scroll to position [3191, 0]
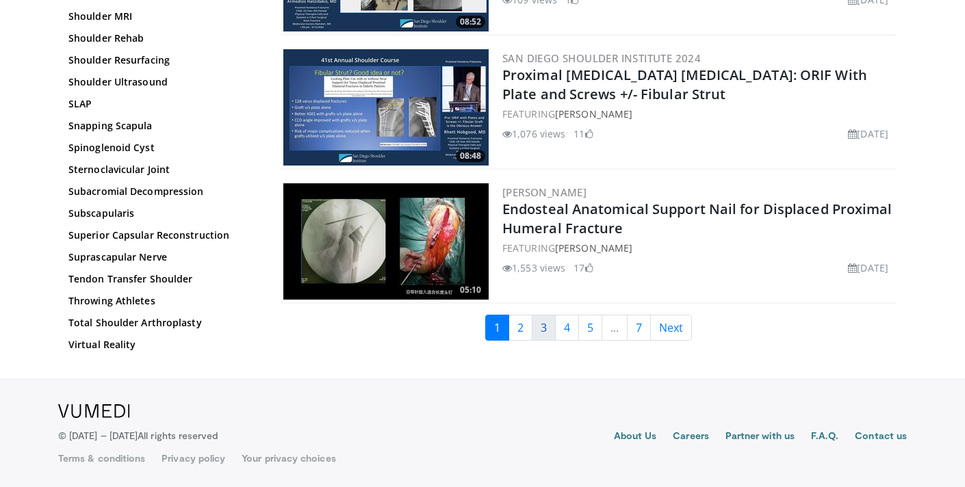
click at [533, 331] on link "3" at bounding box center [544, 328] width 24 height 26
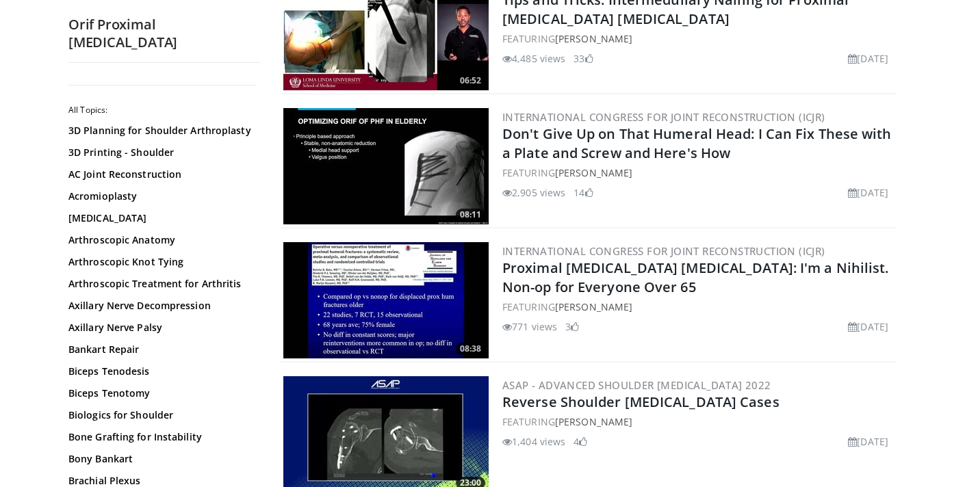
scroll to position [3011, 0]
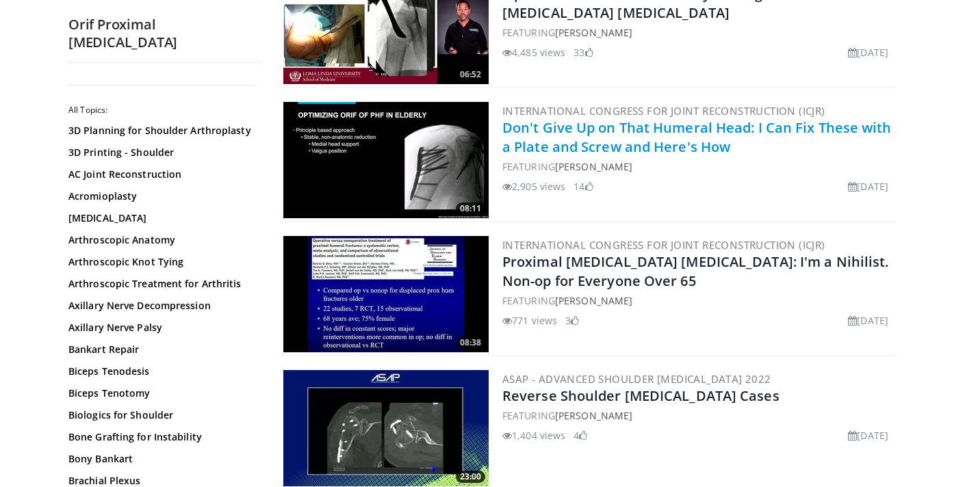
click at [739, 129] on link "Don't Give Up on That Humeral Head: I Can Fix These with a Plate and Screw and …" at bounding box center [696, 137] width 389 height 38
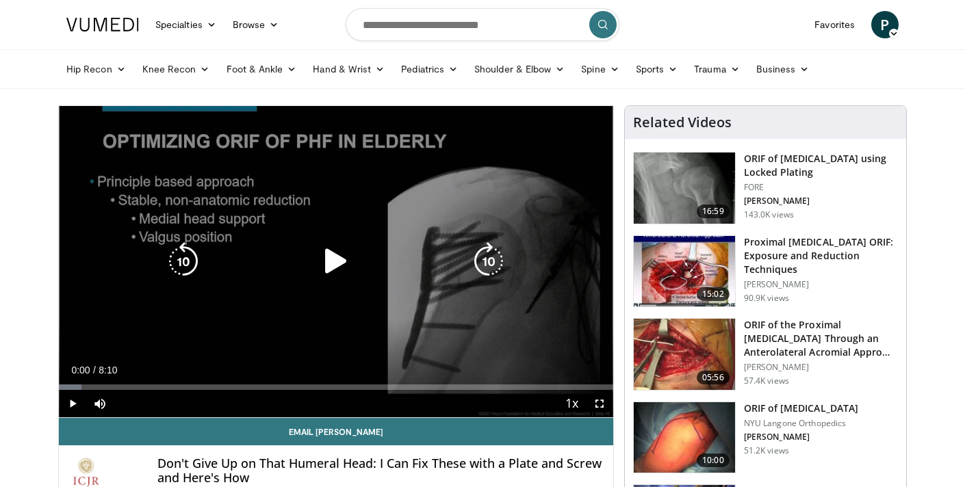
click at [331, 250] on icon "Video Player" at bounding box center [336, 261] width 38 height 38
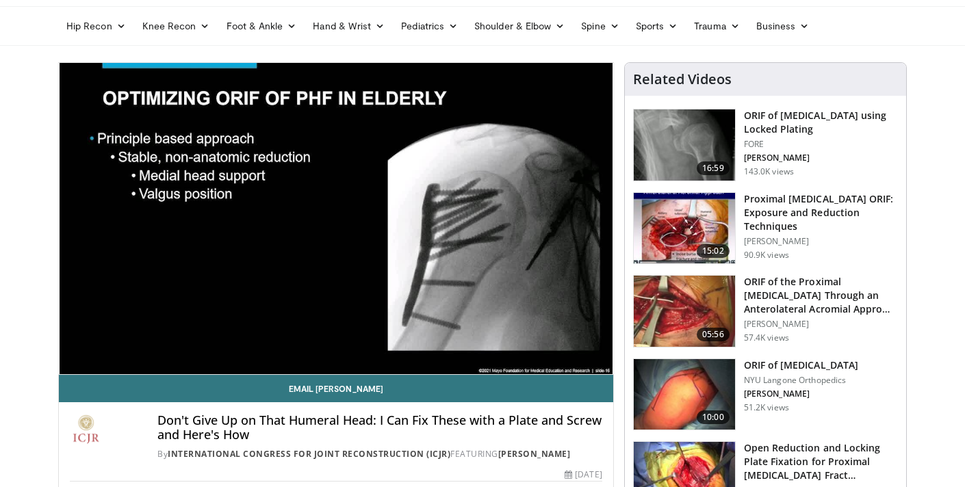
scroll to position [41, 0]
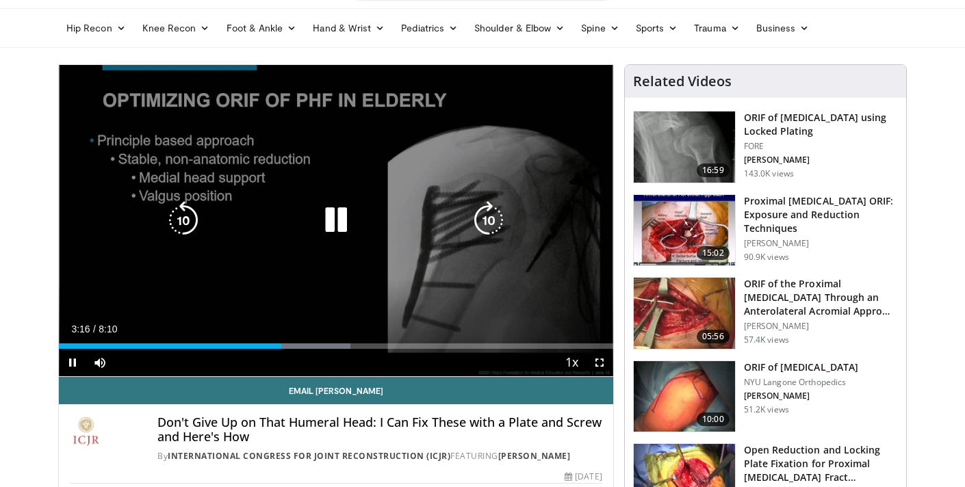
click at [338, 220] on icon "Video Player" at bounding box center [336, 220] width 38 height 38
click at [356, 234] on div "10 seconds Tap to unmute" at bounding box center [336, 220] width 554 height 311
click at [502, 208] on icon "Video Player" at bounding box center [488, 220] width 38 height 38
click at [494, 230] on icon "Video Player" at bounding box center [488, 220] width 38 height 38
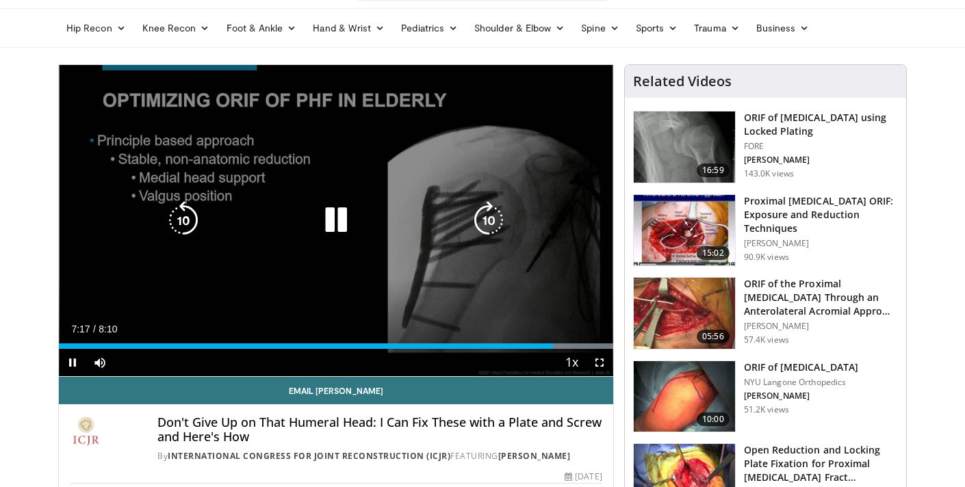
click at [480, 214] on icon "Video Player" at bounding box center [488, 220] width 38 height 38
